Goal: Information Seeking & Learning: Find specific fact

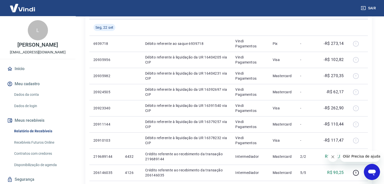
scroll to position [358, 0]
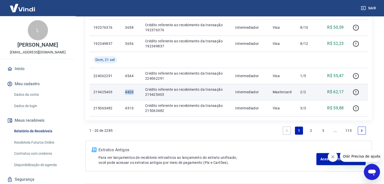
drag, startPoint x: 125, startPoint y: 93, endPoint x: 133, endPoint y: 92, distance: 8.4
click at [133, 92] on td "4420" at bounding box center [131, 92] width 20 height 16
copy p "4420"
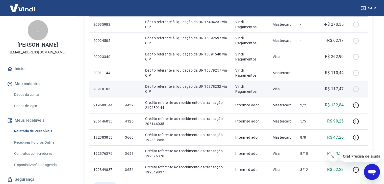
scroll to position [257, 0]
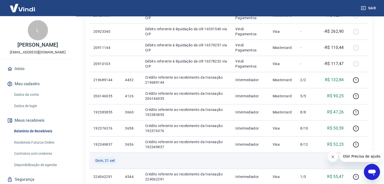
click at [222, 163] on td at bounding box center [186, 161] width 90 height 16
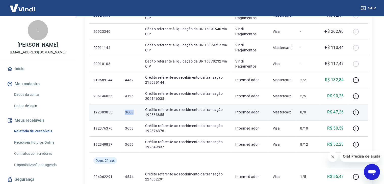
drag, startPoint x: 128, startPoint y: 112, endPoint x: 133, endPoint y: 113, distance: 5.4
click at [133, 113] on td "3660" at bounding box center [131, 112] width 20 height 16
copy p "3660"
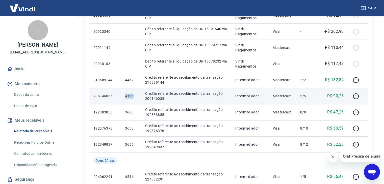
drag, startPoint x: 124, startPoint y: 96, endPoint x: 133, endPoint y: 96, distance: 9.1
click at [133, 96] on td "4126" at bounding box center [131, 96] width 20 height 16
copy p "4126"
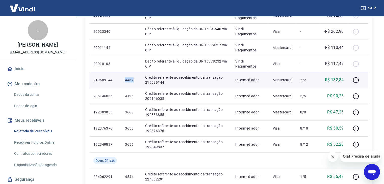
drag, startPoint x: 122, startPoint y: 81, endPoint x: 134, endPoint y: 81, distance: 11.9
click at [134, 81] on td "4432" at bounding box center [131, 80] width 20 height 16
copy p "4432"
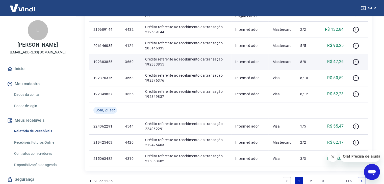
scroll to position [333, 0]
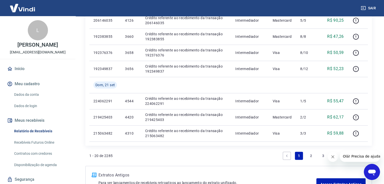
click at [310, 158] on link "2" at bounding box center [311, 156] width 8 height 8
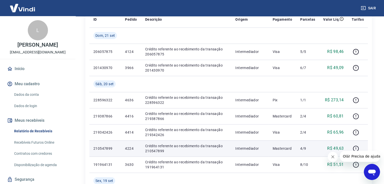
scroll to position [101, 0]
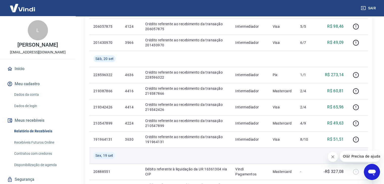
drag, startPoint x: 292, startPoint y: 158, endPoint x: 286, endPoint y: 157, distance: 5.9
click at [291, 158] on td at bounding box center [282, 156] width 28 height 16
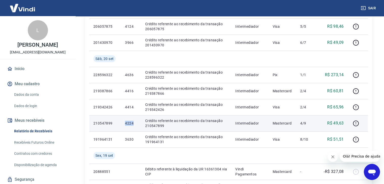
drag, startPoint x: 122, startPoint y: 124, endPoint x: 134, endPoint y: 124, distance: 12.1
click at [134, 124] on td "4224" at bounding box center [131, 123] width 20 height 16
copy p "4224"
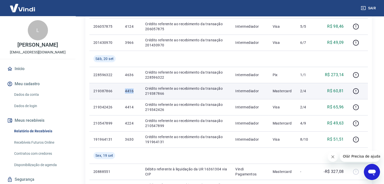
drag, startPoint x: 123, startPoint y: 90, endPoint x: 133, endPoint y: 92, distance: 10.0
click at [133, 92] on td "4416" at bounding box center [131, 91] width 20 height 16
copy p "4416"
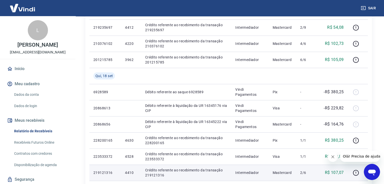
scroll to position [389, 0]
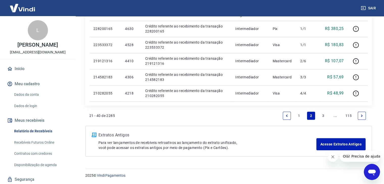
click at [300, 116] on link "1" at bounding box center [299, 116] width 8 height 8
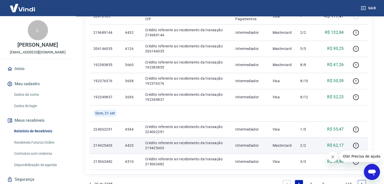
scroll to position [330, 0]
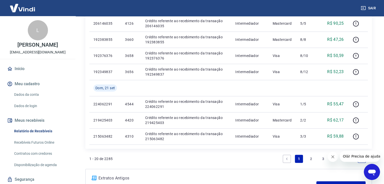
click at [259, 163] on div "1 - 20 de 2285 1 2 3 ... 115" at bounding box center [228, 159] width 278 height 12
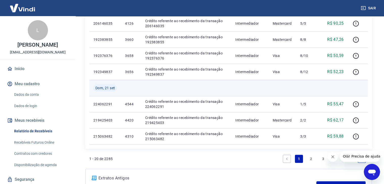
scroll to position [373, 0]
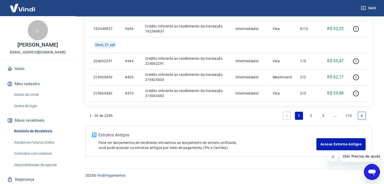
click at [310, 117] on link "2" at bounding box center [311, 116] width 8 height 8
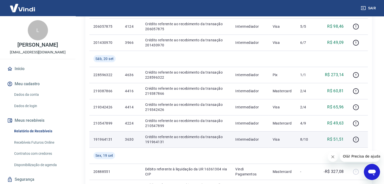
scroll to position [126, 0]
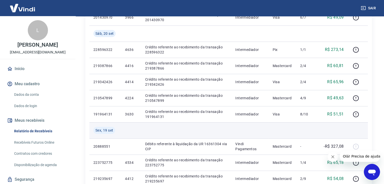
click at [279, 133] on td at bounding box center [282, 130] width 28 height 16
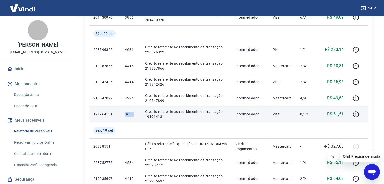
drag, startPoint x: 130, startPoint y: 115, endPoint x: 133, endPoint y: 115, distance: 3.3
click at [133, 115] on td "3630" at bounding box center [131, 114] width 20 height 16
copy p "3630"
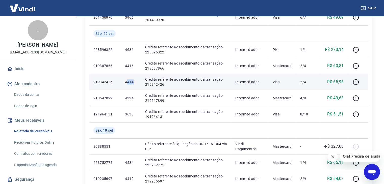
drag, startPoint x: 127, startPoint y: 81, endPoint x: 134, endPoint y: 82, distance: 7.6
click at [134, 82] on p "4414" at bounding box center [131, 81] width 12 height 5
drag, startPoint x: 123, startPoint y: 83, endPoint x: 134, endPoint y: 83, distance: 11.4
click at [134, 83] on td "4414" at bounding box center [131, 82] width 20 height 16
copy p "4414"
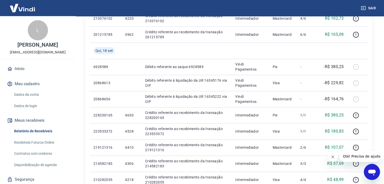
scroll to position [389, 0]
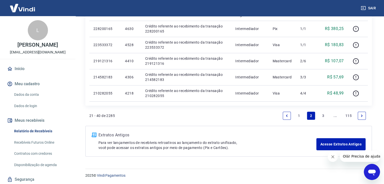
click at [300, 116] on link "1" at bounding box center [299, 116] width 8 height 8
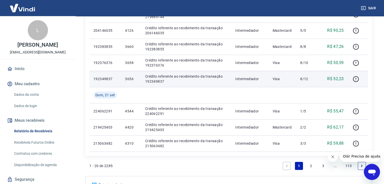
scroll to position [348, 0]
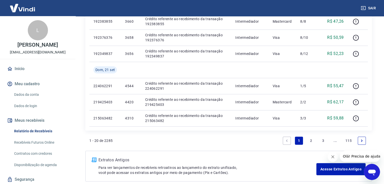
click at [309, 141] on link "2" at bounding box center [311, 141] width 8 height 8
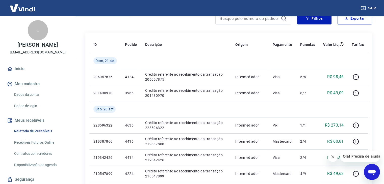
scroll to position [76, 0]
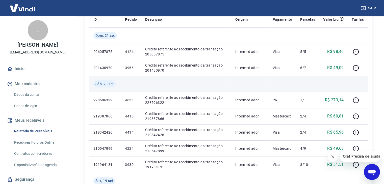
drag, startPoint x: 264, startPoint y: 85, endPoint x: 245, endPoint y: 81, distance: 18.7
click at [255, 83] on td at bounding box center [249, 84] width 37 height 16
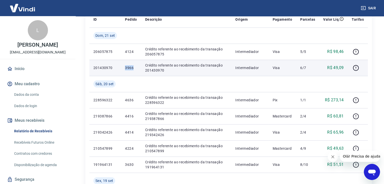
drag, startPoint x: 125, startPoint y: 68, endPoint x: 135, endPoint y: 67, distance: 10.4
click at [135, 67] on td "3966" at bounding box center [131, 68] width 20 height 16
copy p "3966"
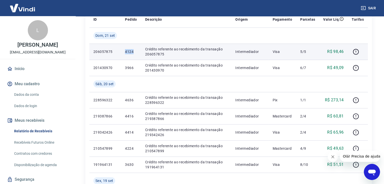
drag, startPoint x: 123, startPoint y: 51, endPoint x: 137, endPoint y: 53, distance: 13.7
click at [137, 53] on td "4124" at bounding box center [131, 52] width 20 height 16
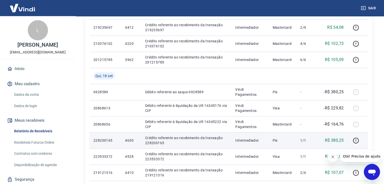
scroll to position [389, 0]
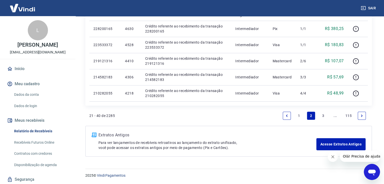
click at [297, 118] on link "1" at bounding box center [299, 116] width 8 height 8
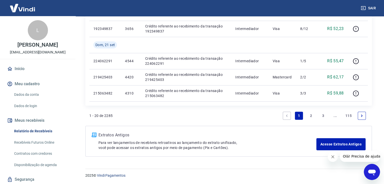
scroll to position [348, 0]
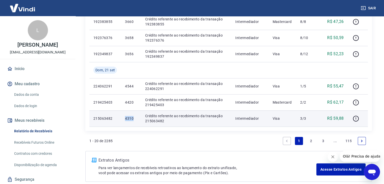
drag, startPoint x: 125, startPoint y: 120, endPoint x: 134, endPoint y: 119, distance: 9.6
click at [134, 119] on td "4310" at bounding box center [131, 118] width 20 height 16
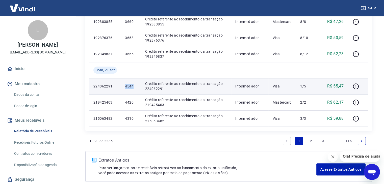
drag, startPoint x: 124, startPoint y: 88, endPoint x: 134, endPoint y: 88, distance: 9.6
click at [134, 88] on td "4544" at bounding box center [131, 86] width 20 height 16
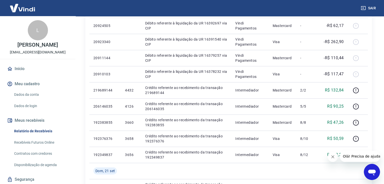
scroll to position [272, 0]
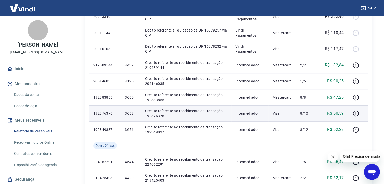
click at [274, 146] on td at bounding box center [282, 146] width 28 height 16
click at [135, 116] on td "3658" at bounding box center [131, 113] width 20 height 16
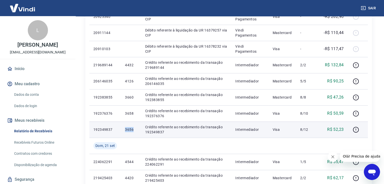
drag, startPoint x: 126, startPoint y: 130, endPoint x: 137, endPoint y: 130, distance: 10.8
click at [136, 130] on td "3656" at bounding box center [131, 130] width 20 height 16
